Goal: Participate in discussion: Engage in conversation with other users on a specific topic

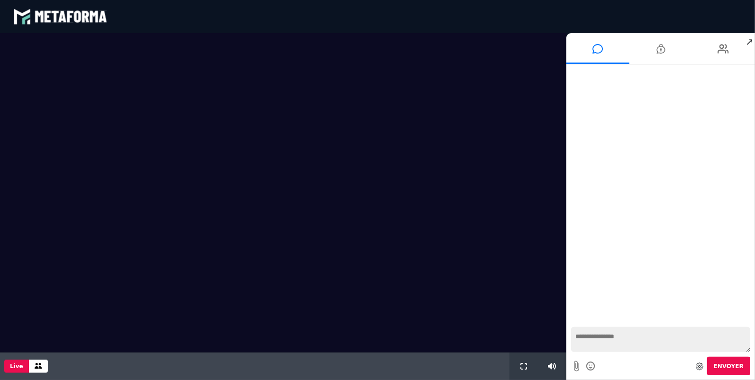
scroll to position [676, 0]
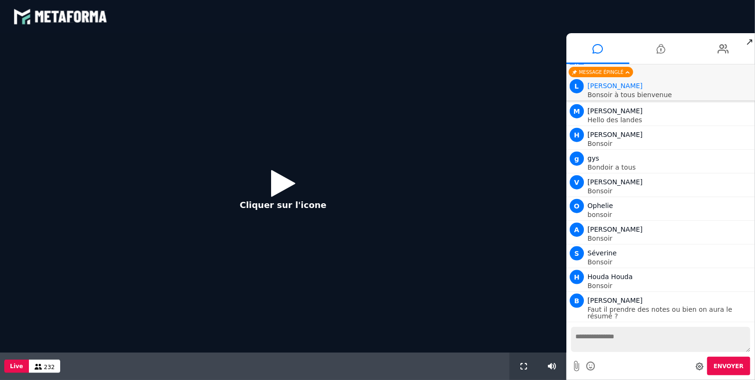
click at [270, 191] on button "Cliquer sur l'icone" at bounding box center [283, 193] width 106 height 61
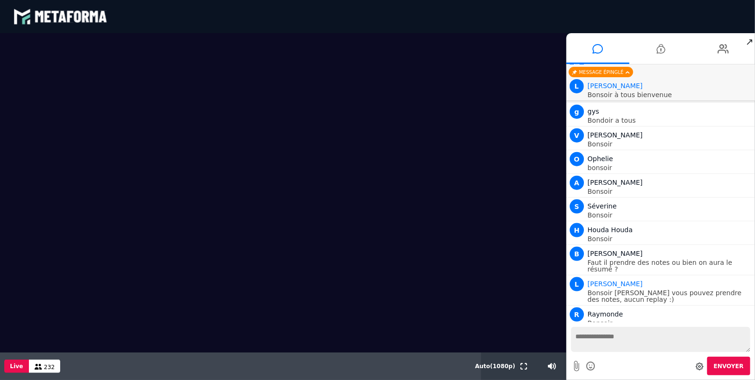
scroll to position [746, 0]
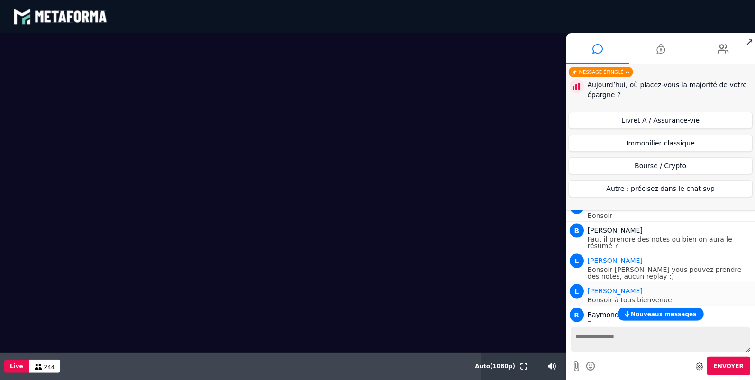
click at [689, 285] on div "[PERSON_NAME]" at bounding box center [670, 290] width 165 height 11
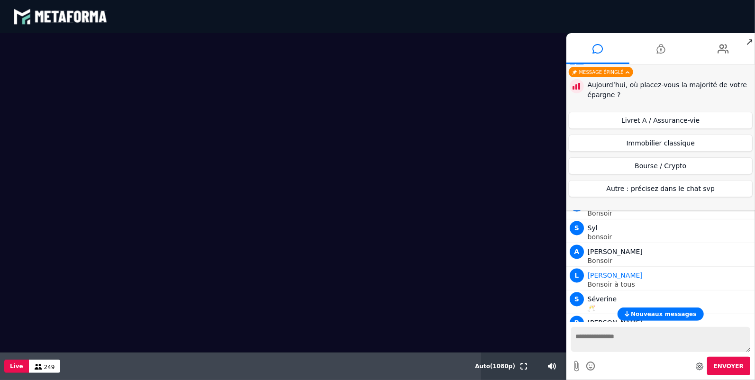
scroll to position [1124, 0]
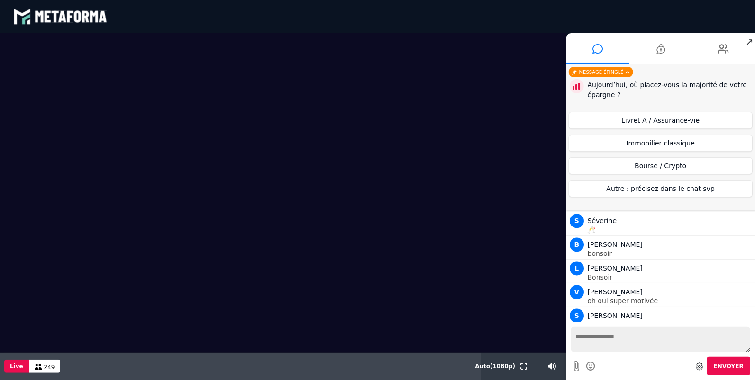
click at [620, 336] on textarea at bounding box center [660, 339] width 179 height 25
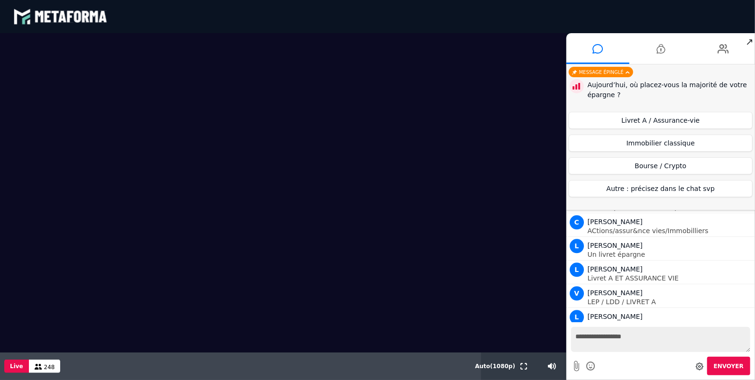
scroll to position [1336, 0]
type textarea "**********"
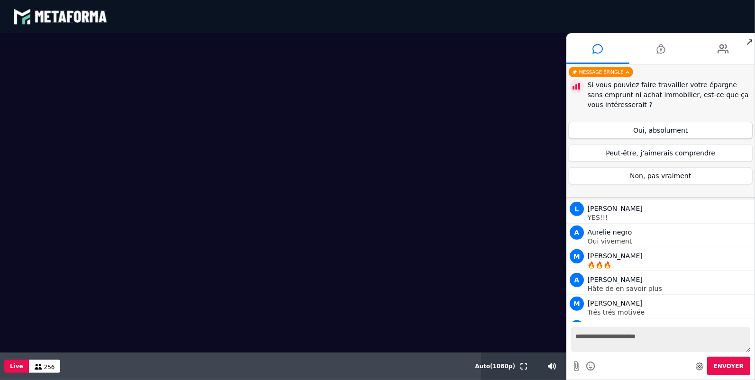
scroll to position [2483, 0]
click at [661, 130] on button "Oui, absolument" at bounding box center [661, 130] width 184 height 17
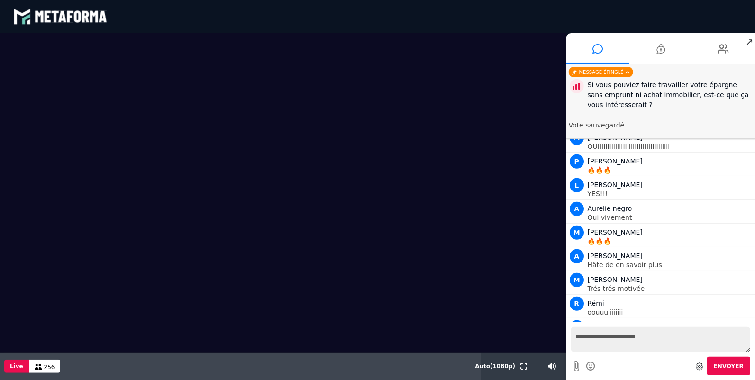
click at [618, 340] on textarea "**********" at bounding box center [660, 339] width 179 height 25
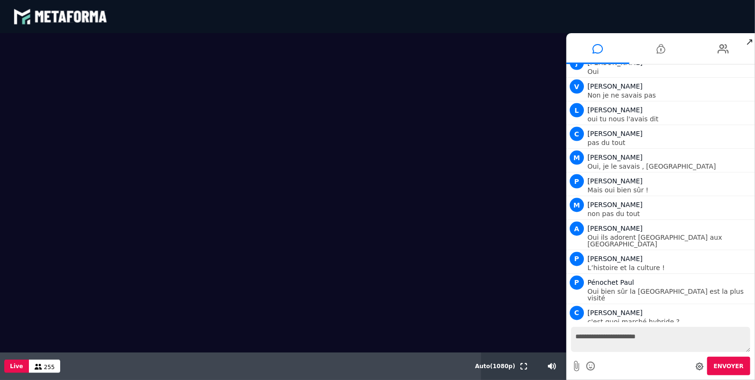
scroll to position [3191, 0]
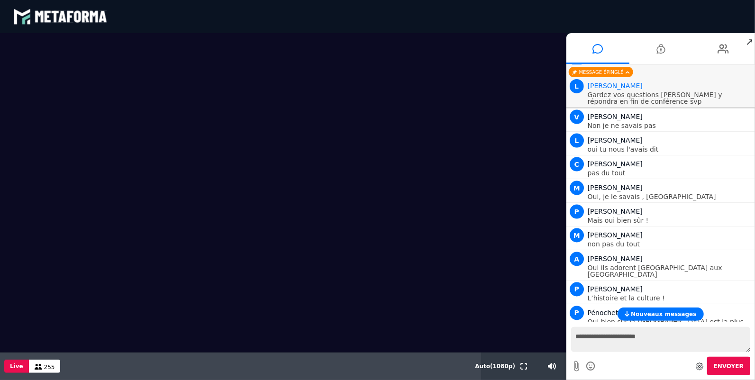
click at [591, 340] on textarea "**********" at bounding box center [660, 339] width 179 height 25
click at [665, 315] on span "Nouveaux messages" at bounding box center [663, 314] width 65 height 7
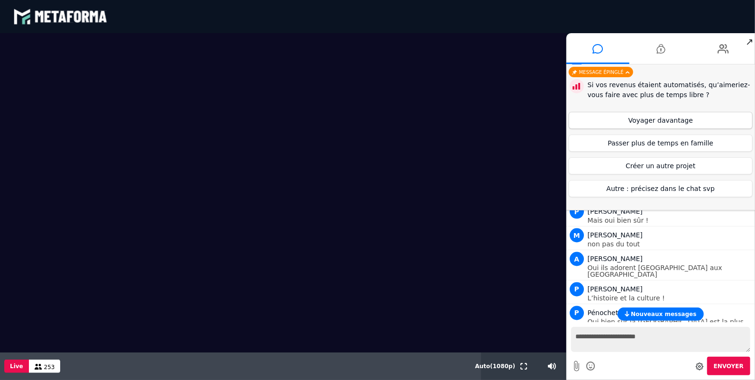
click at [662, 123] on button "Voyager davantage" at bounding box center [661, 120] width 184 height 17
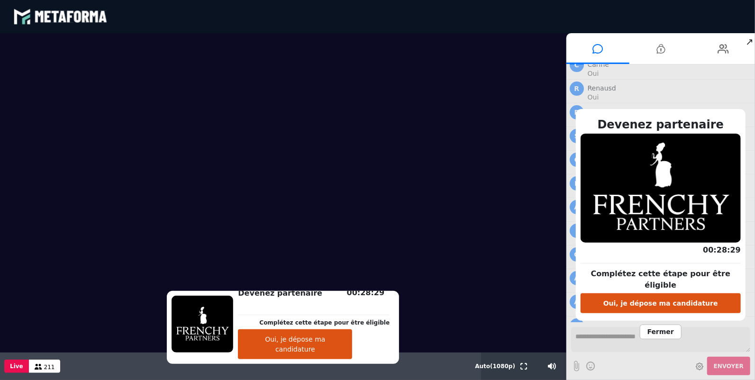
scroll to position [6563, 0]
click at [657, 325] on span "Fermer" at bounding box center [661, 332] width 42 height 15
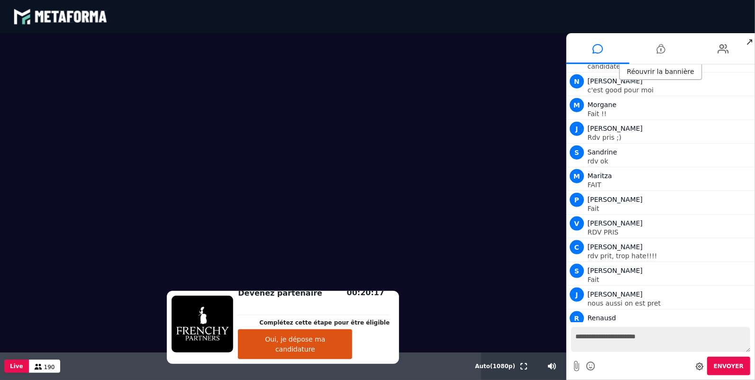
scroll to position [7538, 0]
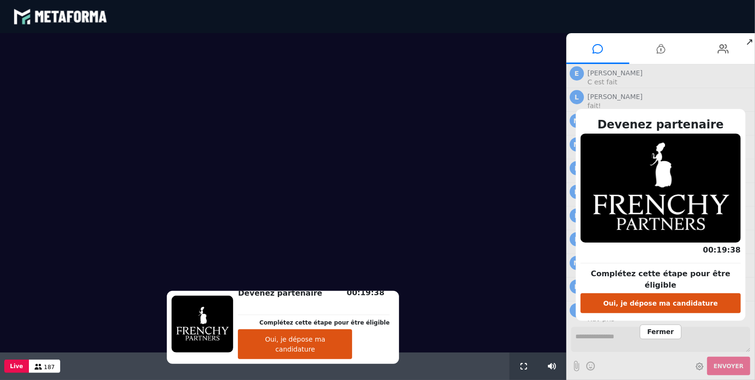
scroll to position [699, 0]
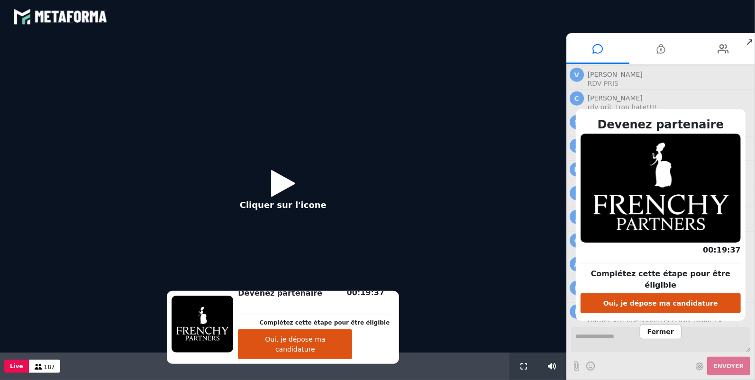
click at [292, 175] on icon at bounding box center [283, 183] width 24 height 31
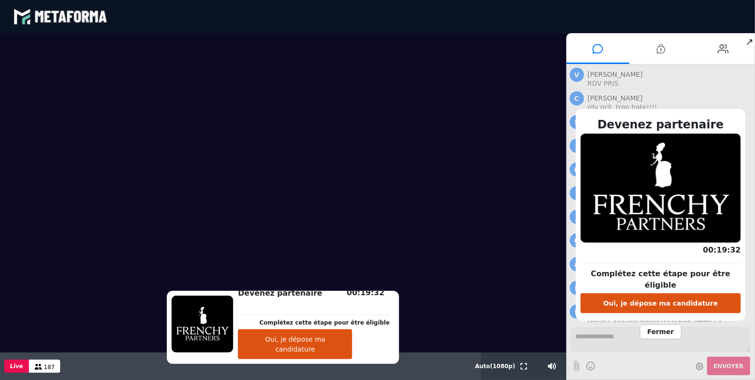
click at [671, 327] on span "Fermer" at bounding box center [661, 332] width 42 height 15
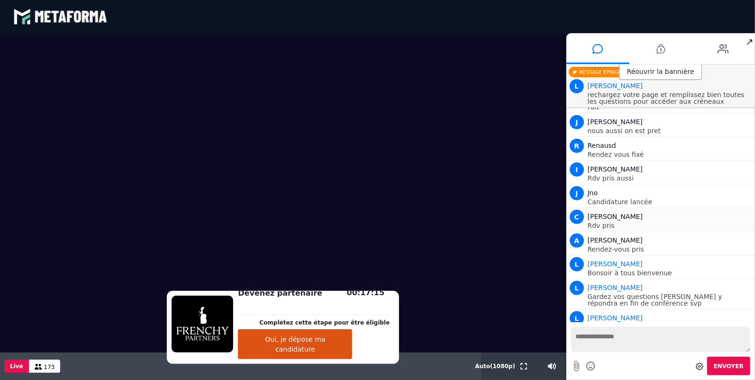
scroll to position [746, 0]
